Goal: Task Accomplishment & Management: Use online tool/utility

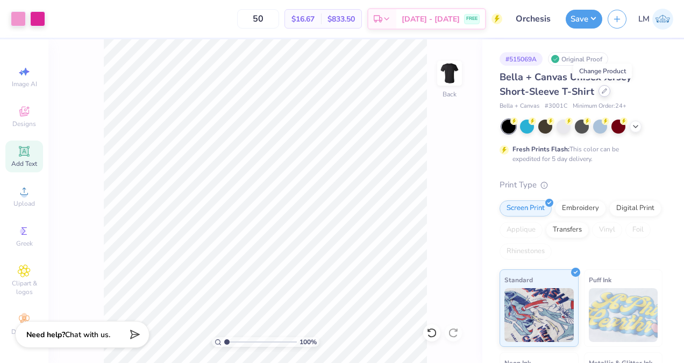
click at [602, 95] on div at bounding box center [605, 91] width 12 height 12
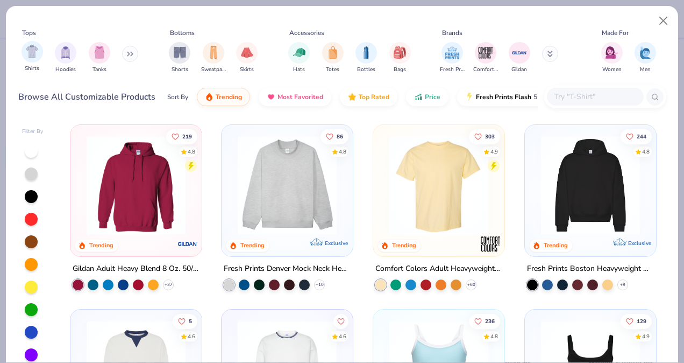
click at [41, 59] on div "Shirts" at bounding box center [33, 57] width 22 height 32
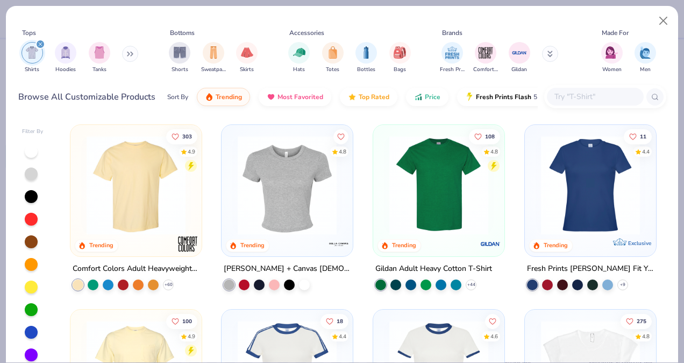
click at [569, 98] on input "text" at bounding box center [595, 96] width 83 height 12
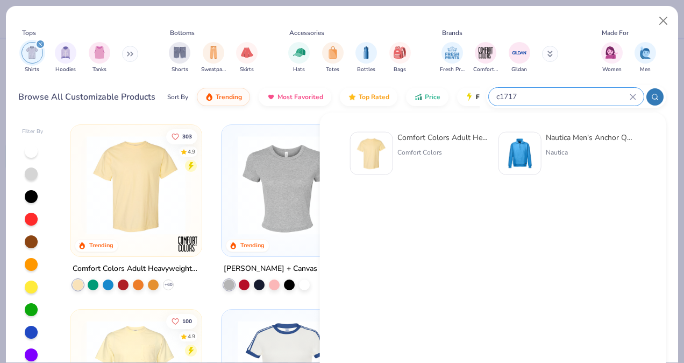
type input "c1717"
click at [448, 149] on div "Comfort Colors" at bounding box center [443, 152] width 90 height 10
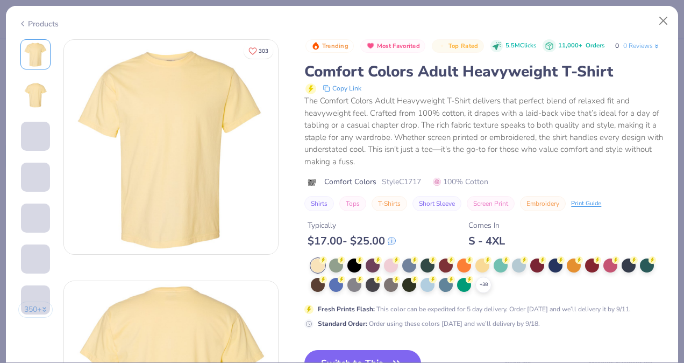
click at [353, 266] on div "Trending Most Favorited Top Rated 5.5M Clicks 11,000+ Orders 0 0 Reviews Comfor…" at bounding box center [486, 184] width 362 height 290
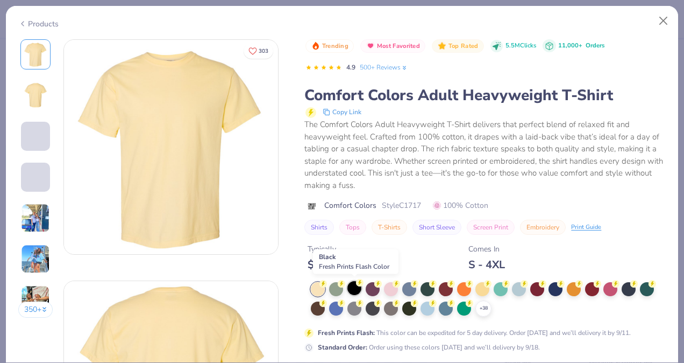
click at [358, 291] on div at bounding box center [355, 288] width 14 height 14
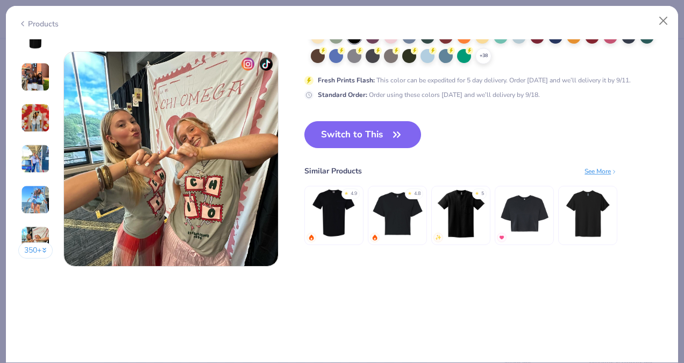
scroll to position [1431, 0]
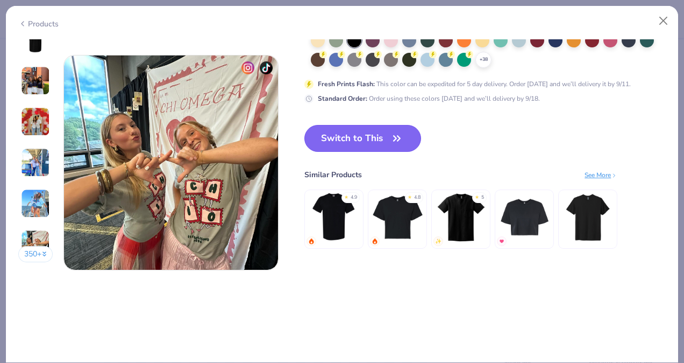
click at [384, 143] on button "Switch to This" at bounding box center [363, 138] width 117 height 27
click at [375, 135] on button "Switch to This" at bounding box center [363, 138] width 117 height 27
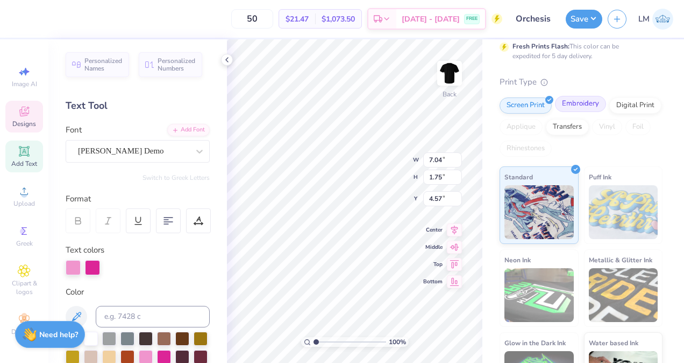
scroll to position [102, 0]
click at [602, 207] on img at bounding box center [623, 213] width 69 height 54
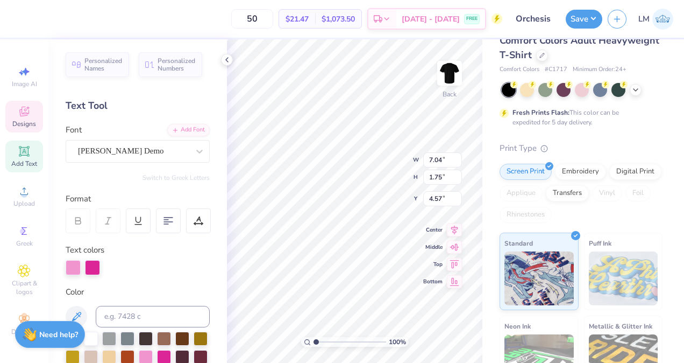
scroll to position [32, 0]
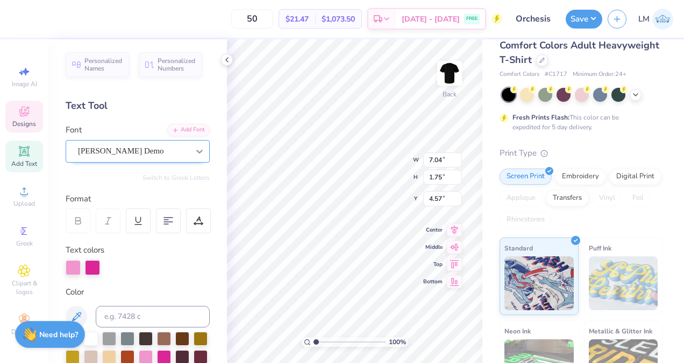
click at [190, 158] on div at bounding box center [199, 151] width 19 height 19
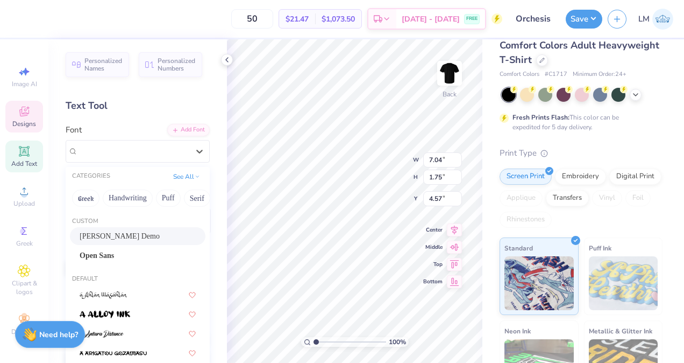
click at [24, 118] on div "Designs" at bounding box center [24, 117] width 38 height 32
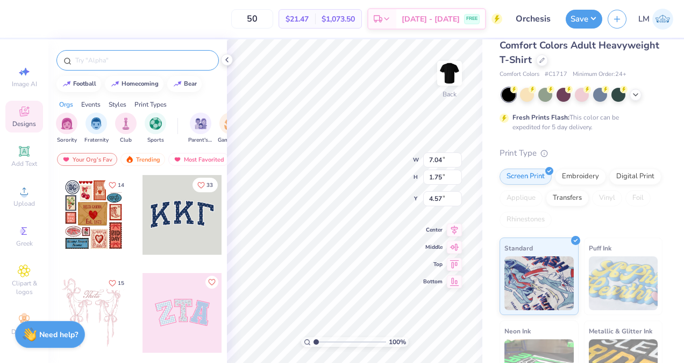
click at [134, 57] on input "text" at bounding box center [143, 60] width 138 height 11
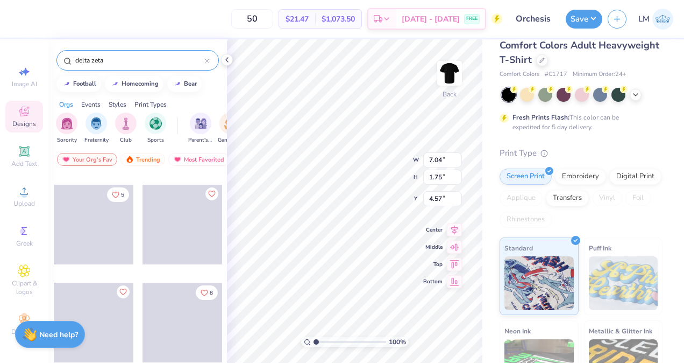
scroll to position [3749, 0]
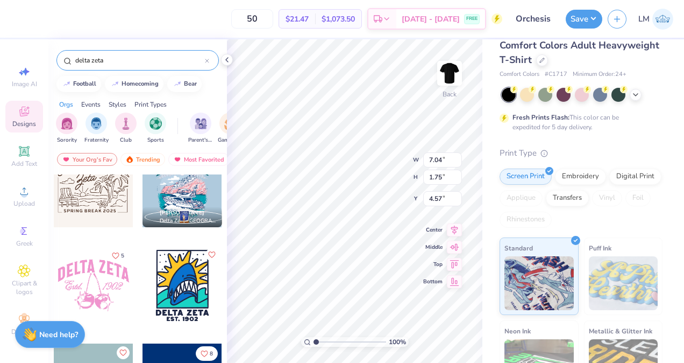
type input "delta zeta"
click at [232, 59] on div at bounding box center [227, 60] width 12 height 12
